Goal: Information Seeking & Learning: Learn about a topic

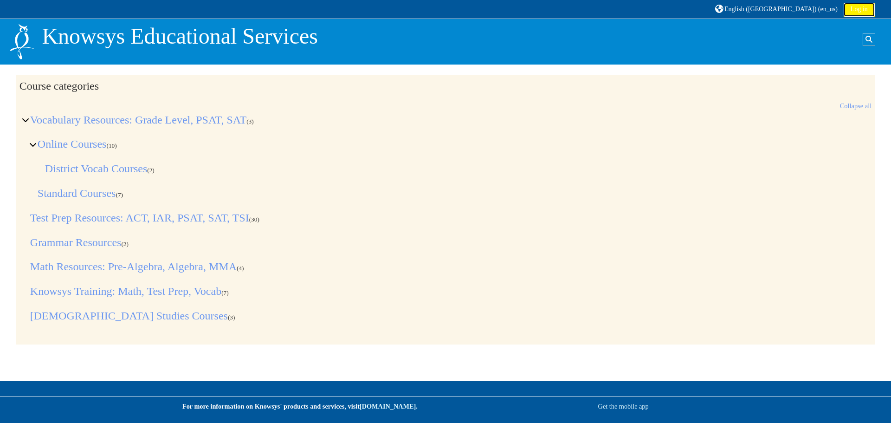
click at [864, 4] on link "Log in" at bounding box center [859, 10] width 31 height 14
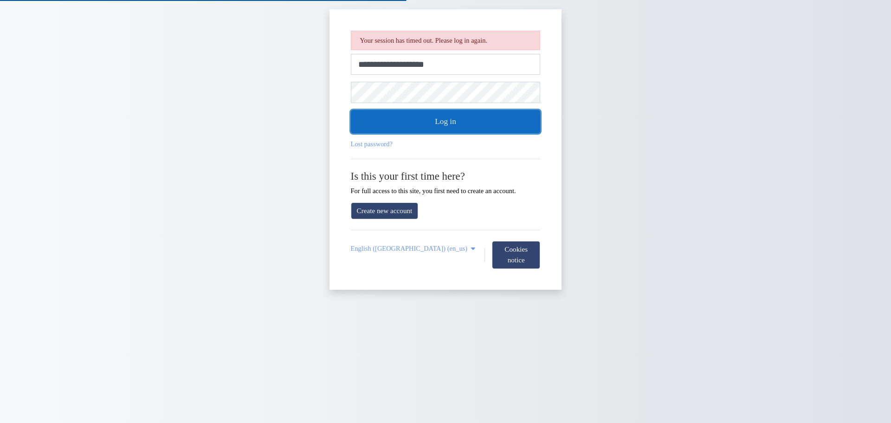
click at [430, 123] on button "Log in" at bounding box center [446, 121] width 190 height 23
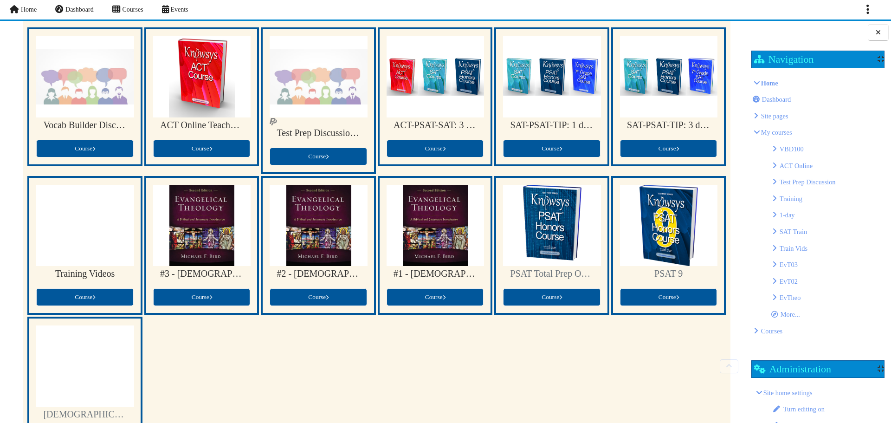
scroll to position [93, 0]
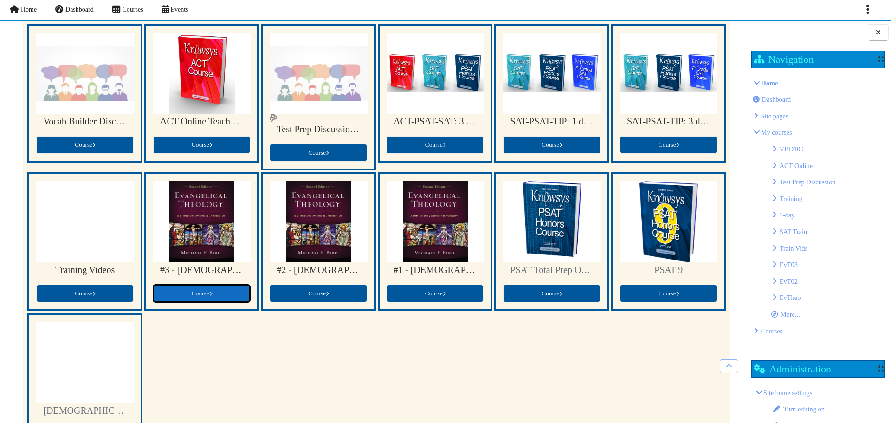
click at [207, 292] on span "Course" at bounding box center [202, 293] width 20 height 7
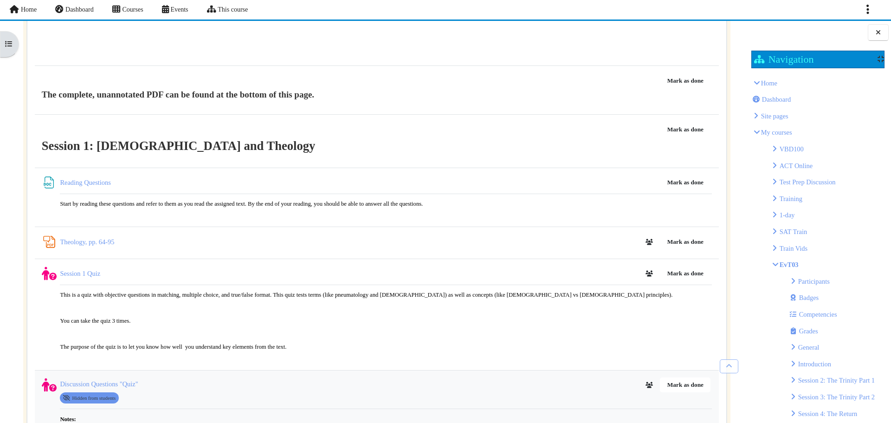
scroll to position [882, 0]
click at [101, 184] on link "Reading Questions File" at bounding box center [86, 181] width 52 height 7
click at [113, 245] on link "Theology, pp. 64-95 PDF Annotation" at bounding box center [87, 241] width 54 height 7
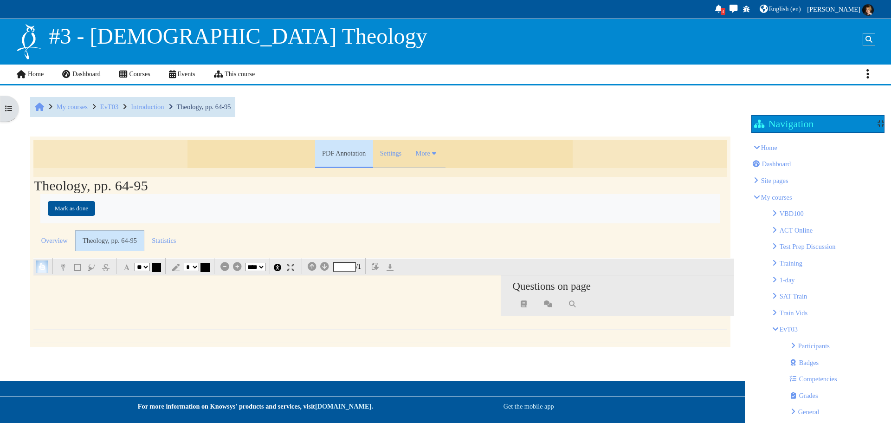
select select "**"
select select "*"
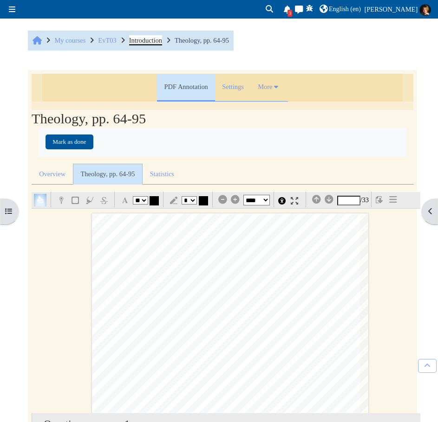
click at [157, 39] on span "Introduction" at bounding box center [145, 40] width 33 height 7
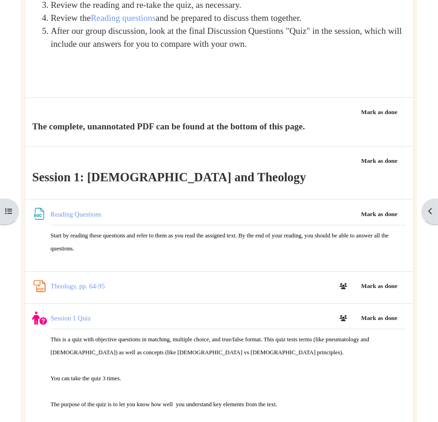
scroll to position [371, 0]
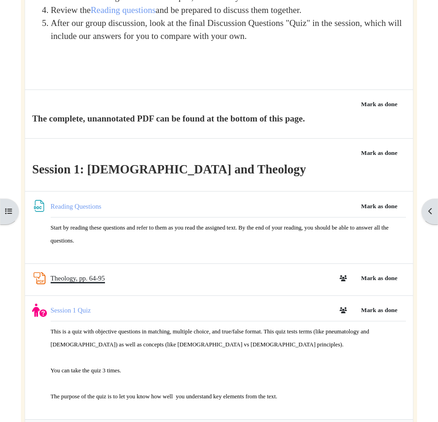
click at [75, 275] on link "Theology, pp. 64-95 PDF Annotation" at bounding box center [78, 278] width 54 height 7
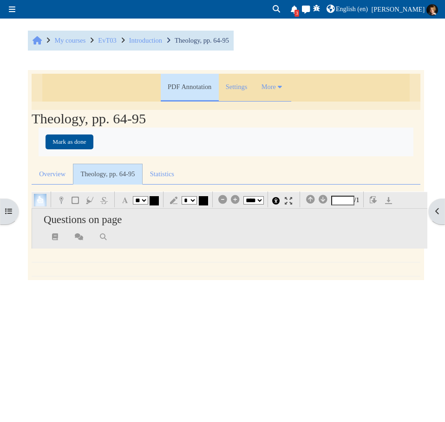
select select "**"
select select "*"
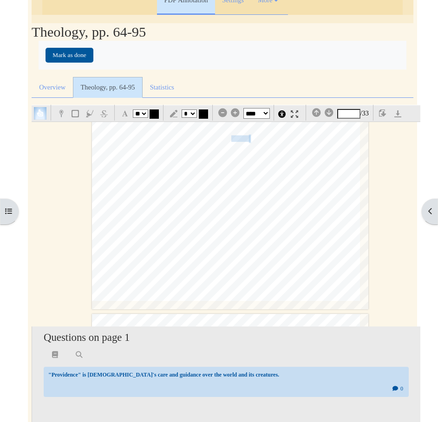
scroll to position [81, 0]
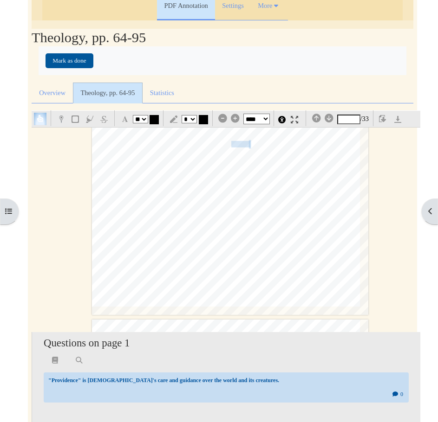
click at [351, 148] on div "§ 1.6 Sources for Theology 65 [PERSON_NAME]'s speeches in Lystra (Acts 14:15-17…" at bounding box center [230, 119] width 276 height 391
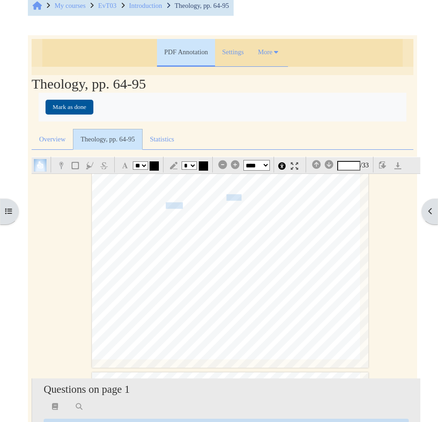
scroll to position [3016, 0]
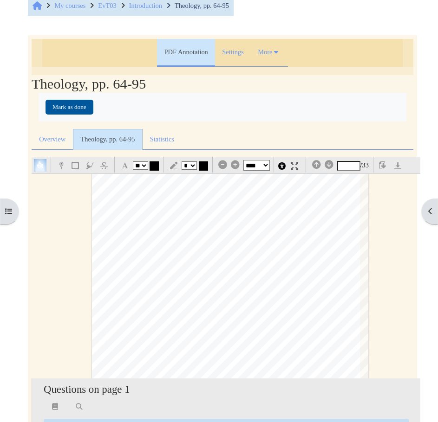
type input "**"
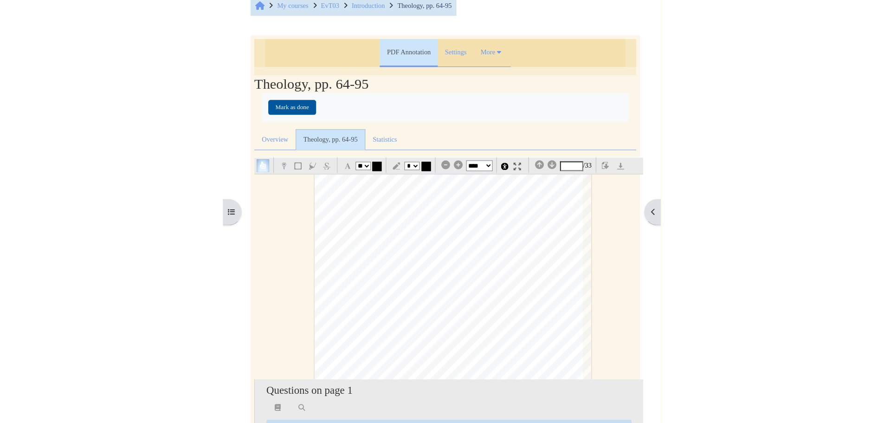
scroll to position [4037, 0]
